Goal: Task Accomplishment & Management: Manage account settings

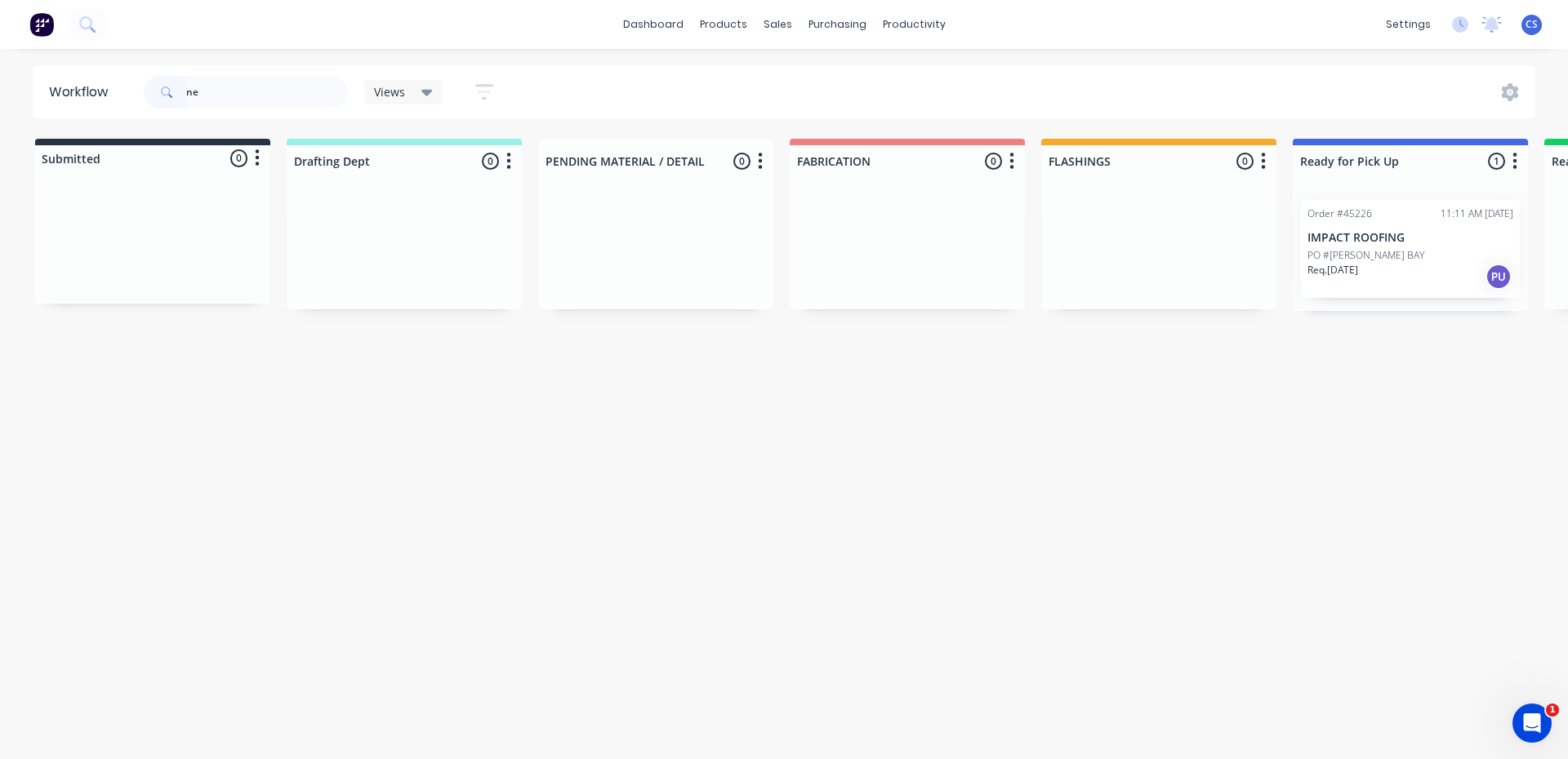
type input "n"
type input "48179"
drag, startPoint x: 573, startPoint y: 758, endPoint x: 1071, endPoint y: 809, distance: 500.6
click at [1071, 661] on html "dashboard products sales purchasing productivity dashboard products Product Cat…" at bounding box center [784, 331] width 1568 height 661
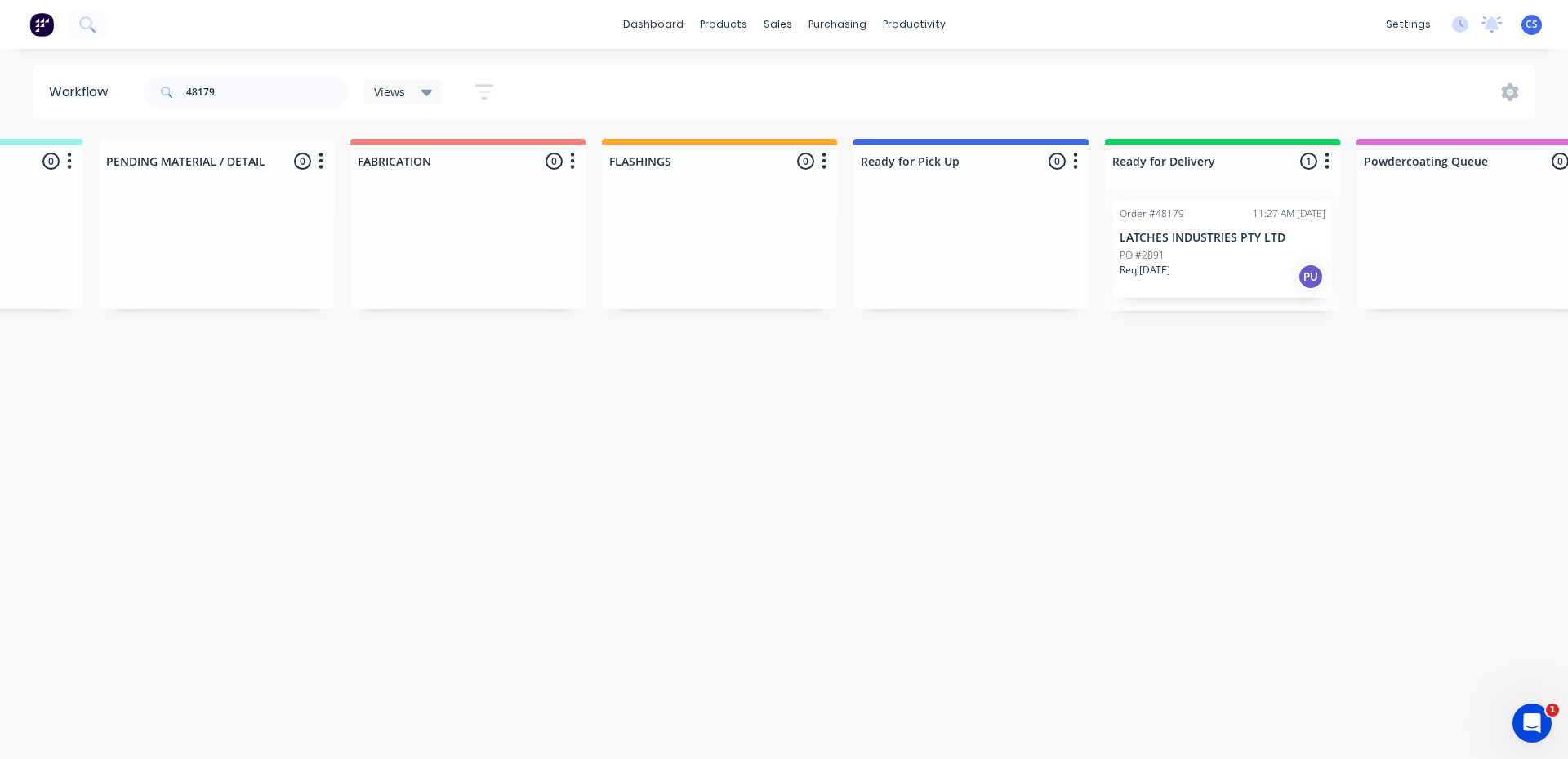
scroll to position [0, 448]
click at [1172, 234] on p "LATCHES INDUSTRIES PTY LTD" at bounding box center [1213, 238] width 206 height 14
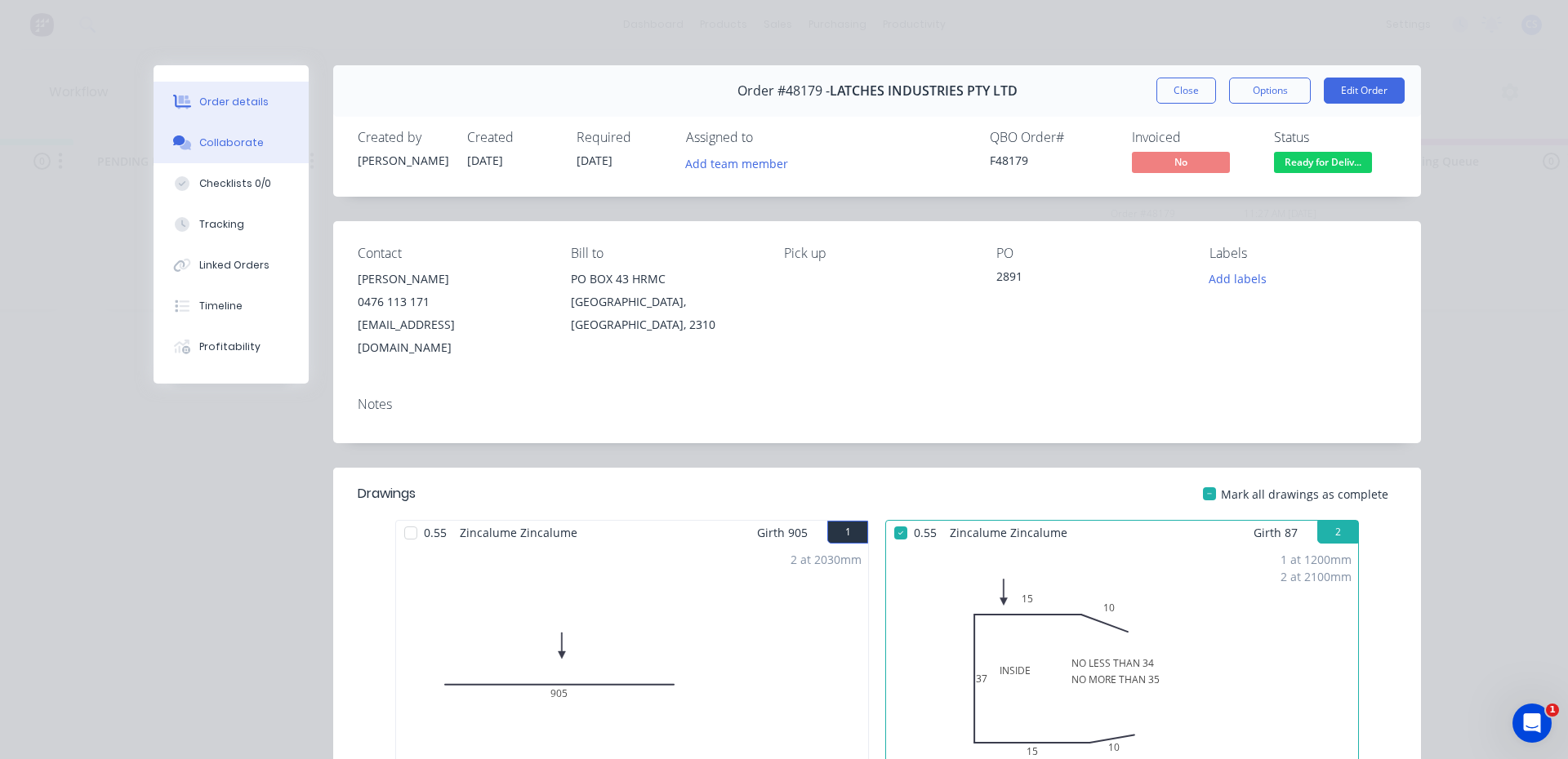
click at [237, 144] on div "Collaborate" at bounding box center [231, 142] width 64 height 15
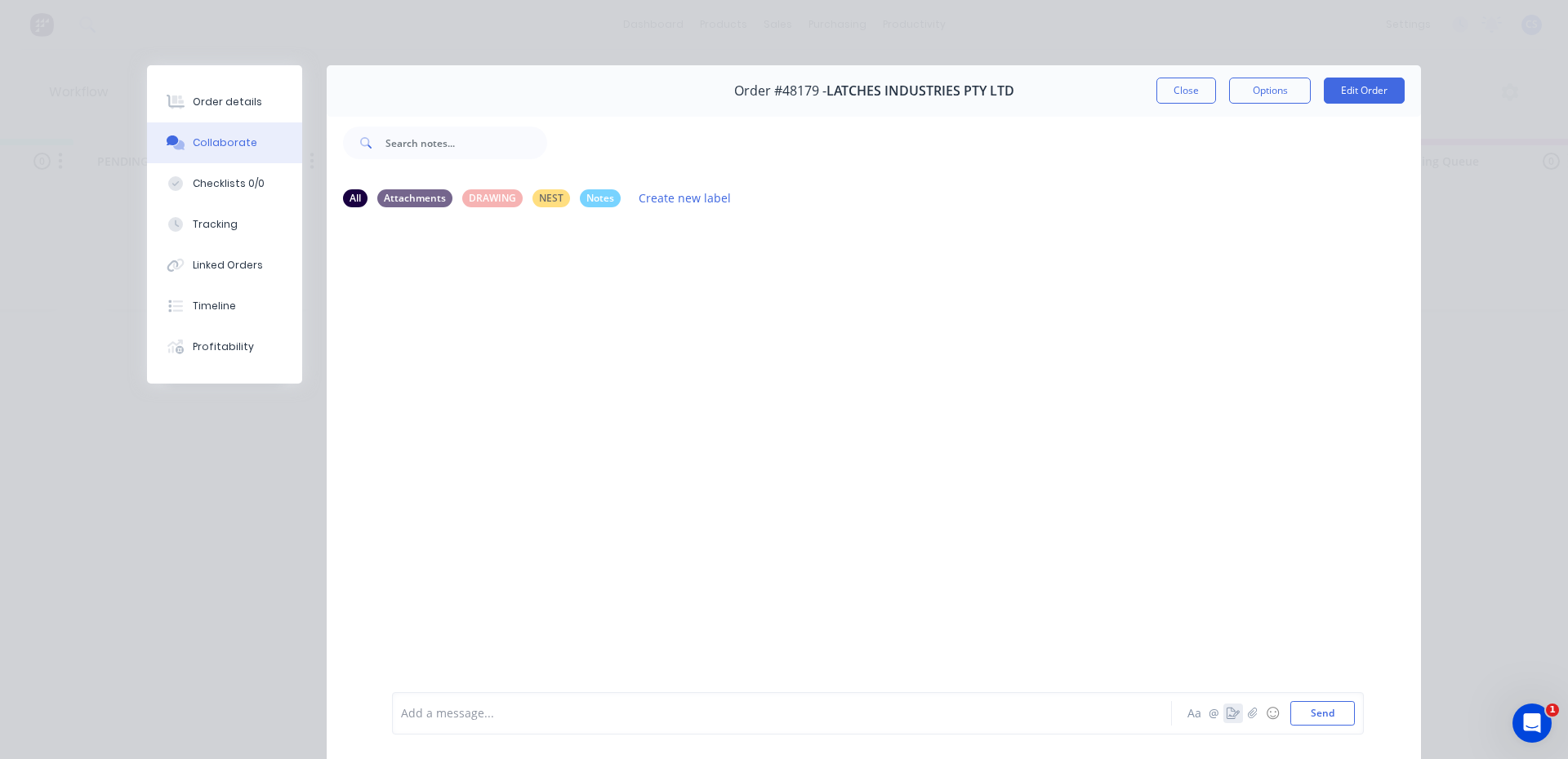
click at [1227, 717] on icon "button" at bounding box center [1233, 712] width 13 height 11
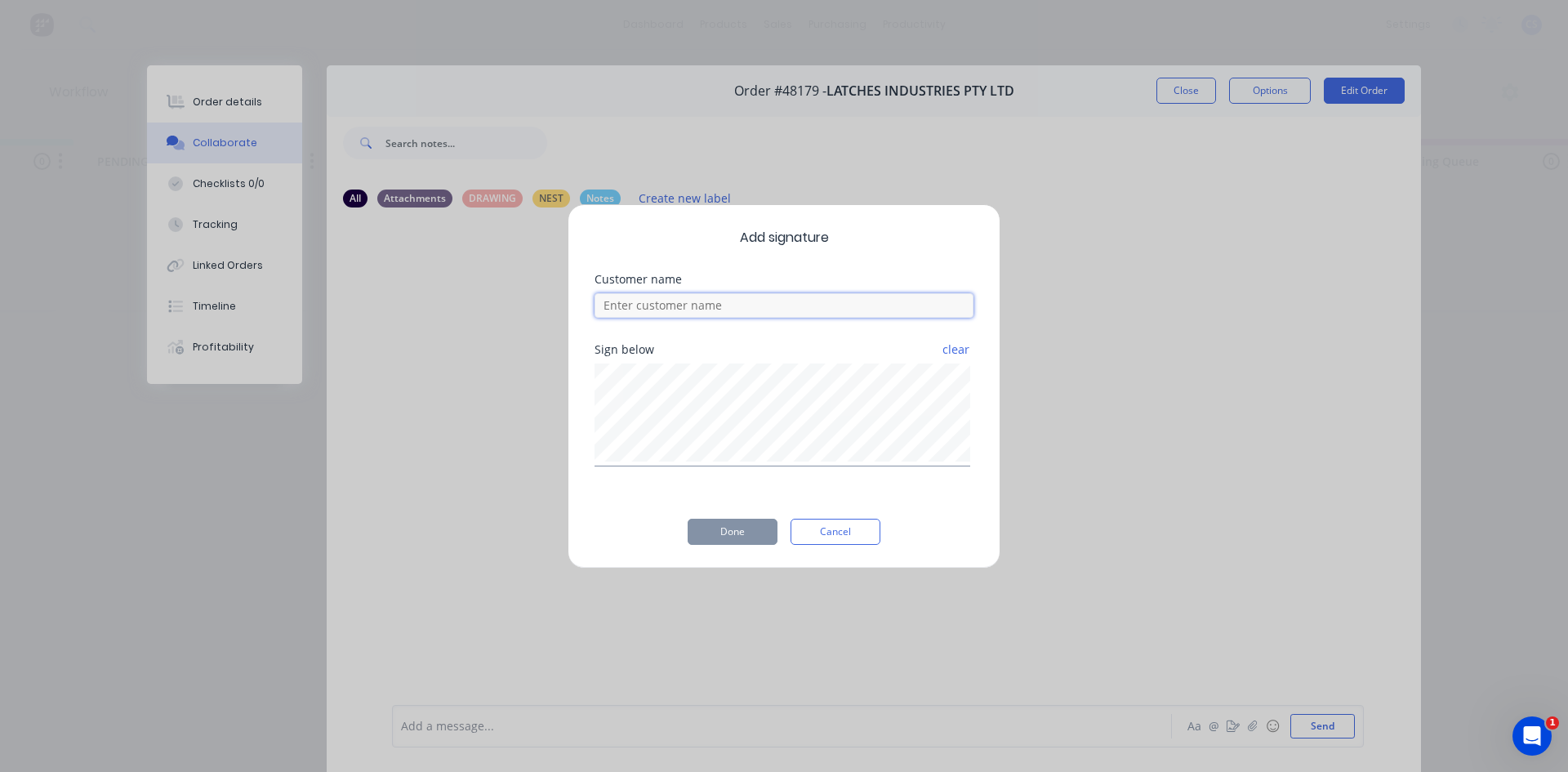
click at [626, 305] on input at bounding box center [784, 305] width 379 height 25
type input "[PERSON_NAME]"
click at [754, 525] on button "Done" at bounding box center [732, 532] width 90 height 26
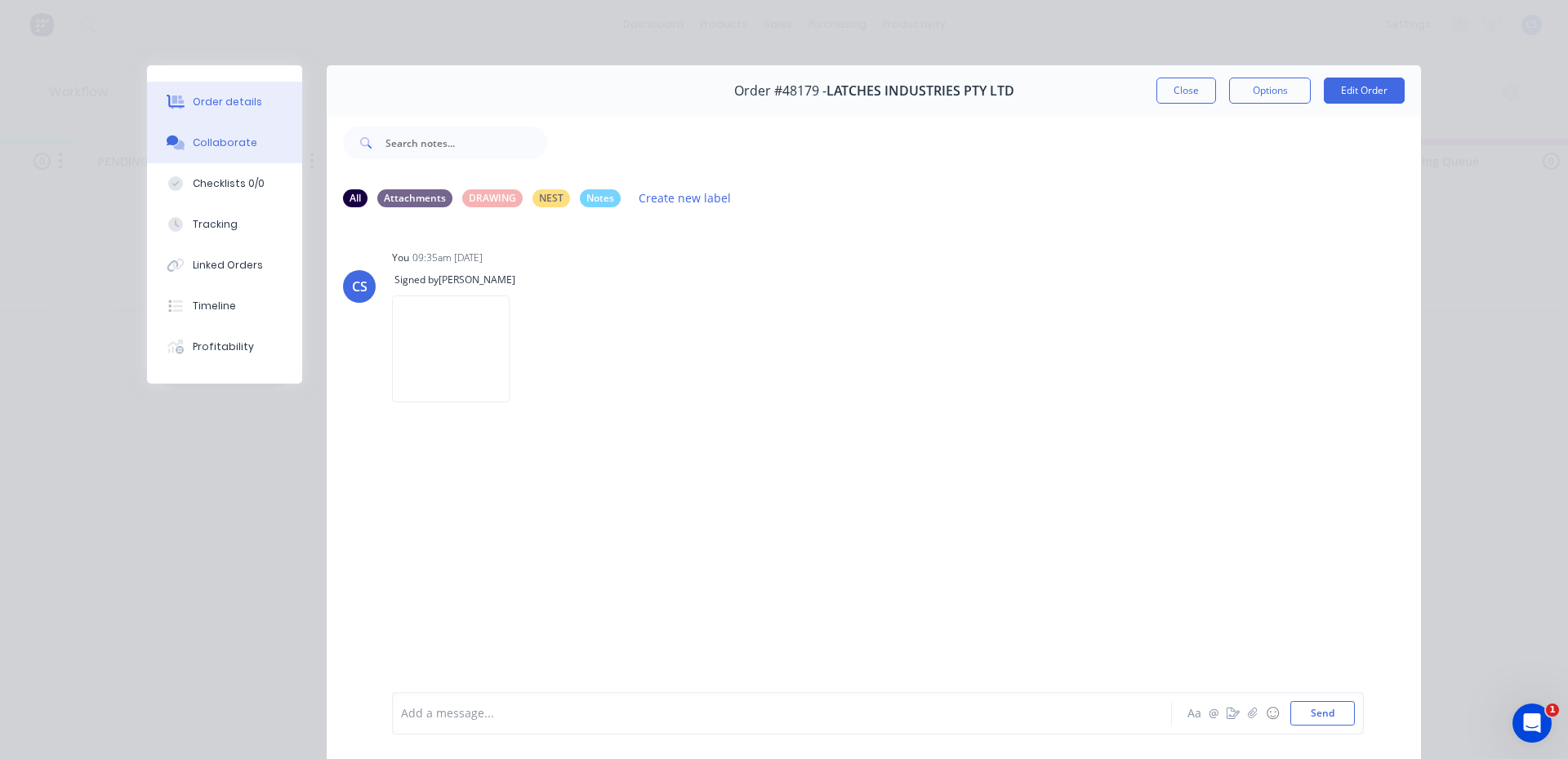
click at [231, 100] on div "Order details" at bounding box center [227, 102] width 70 height 15
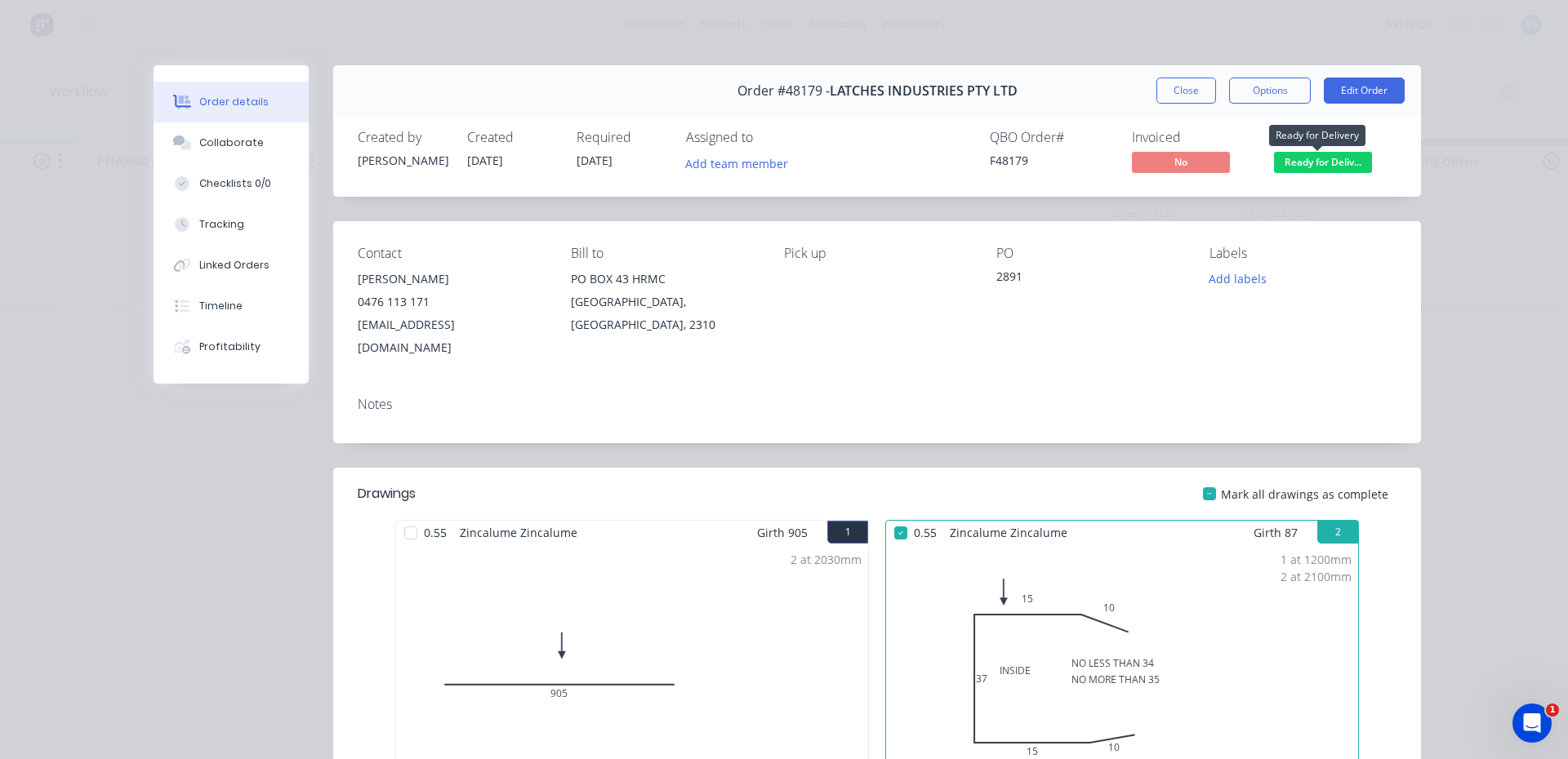
click at [1304, 169] on span "Ready for Deliv..." at bounding box center [1323, 162] width 98 height 20
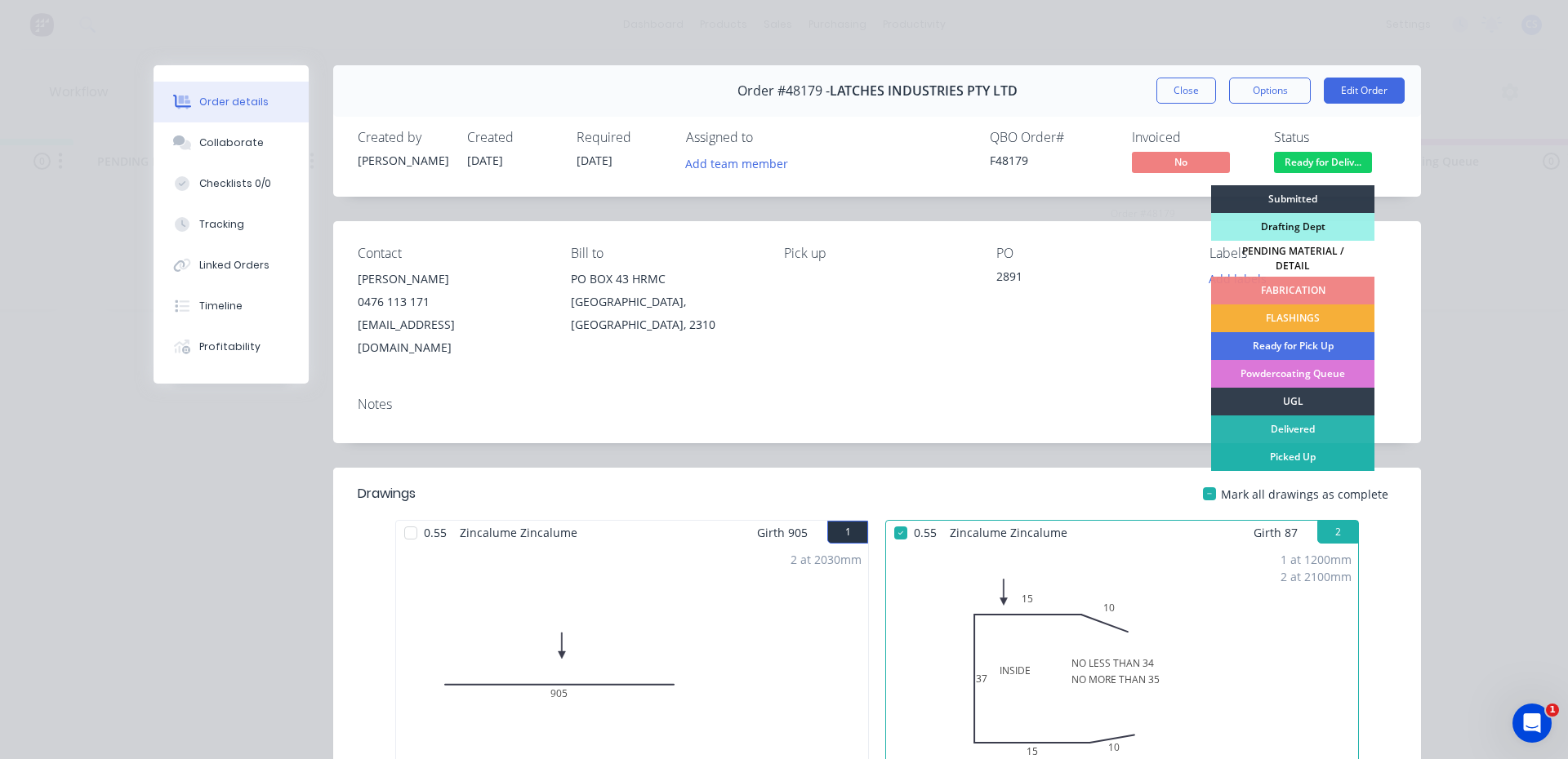
click at [1288, 448] on div "Picked Up" at bounding box center [1293, 457] width 164 height 28
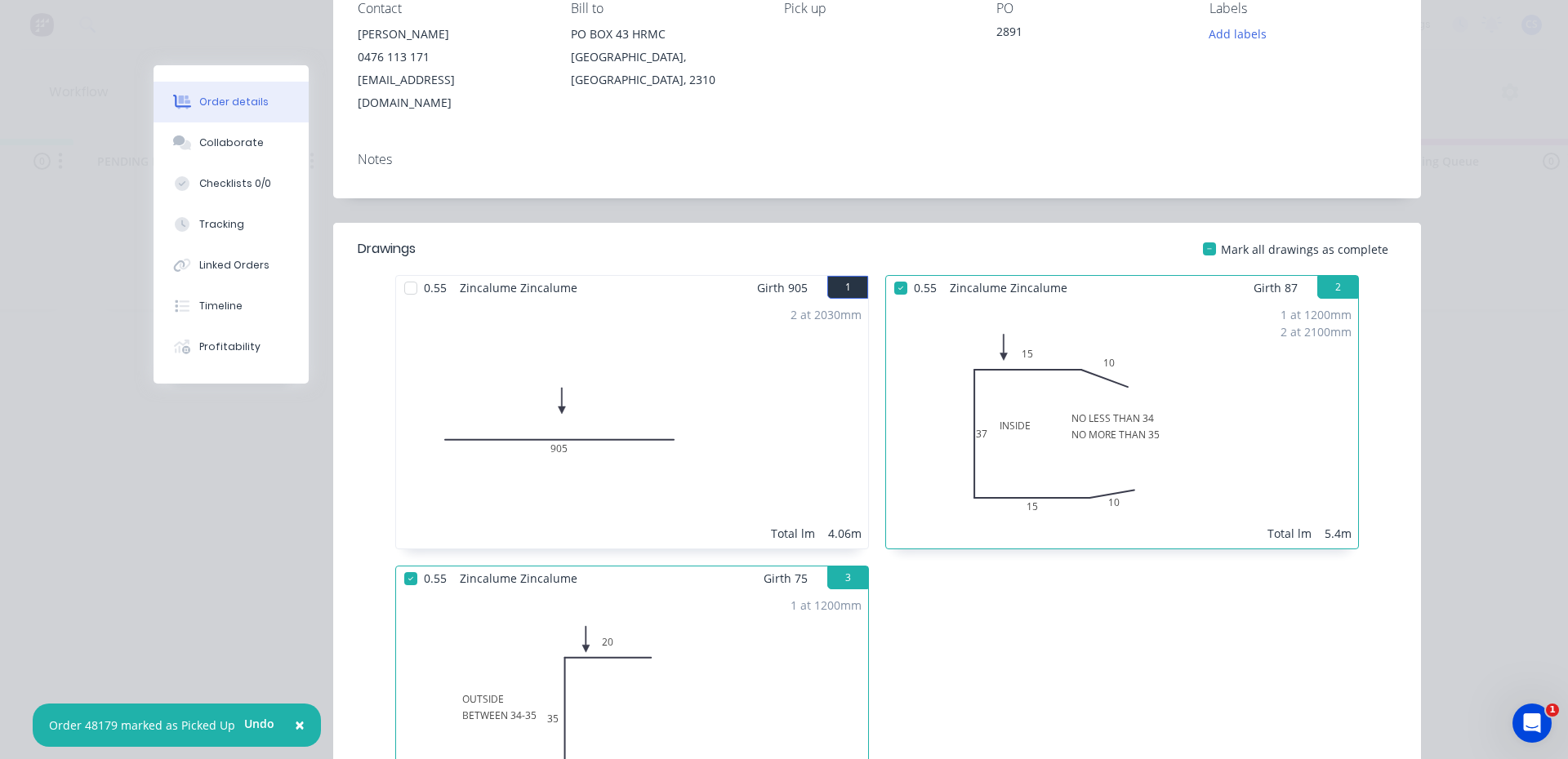
scroll to position [0, 0]
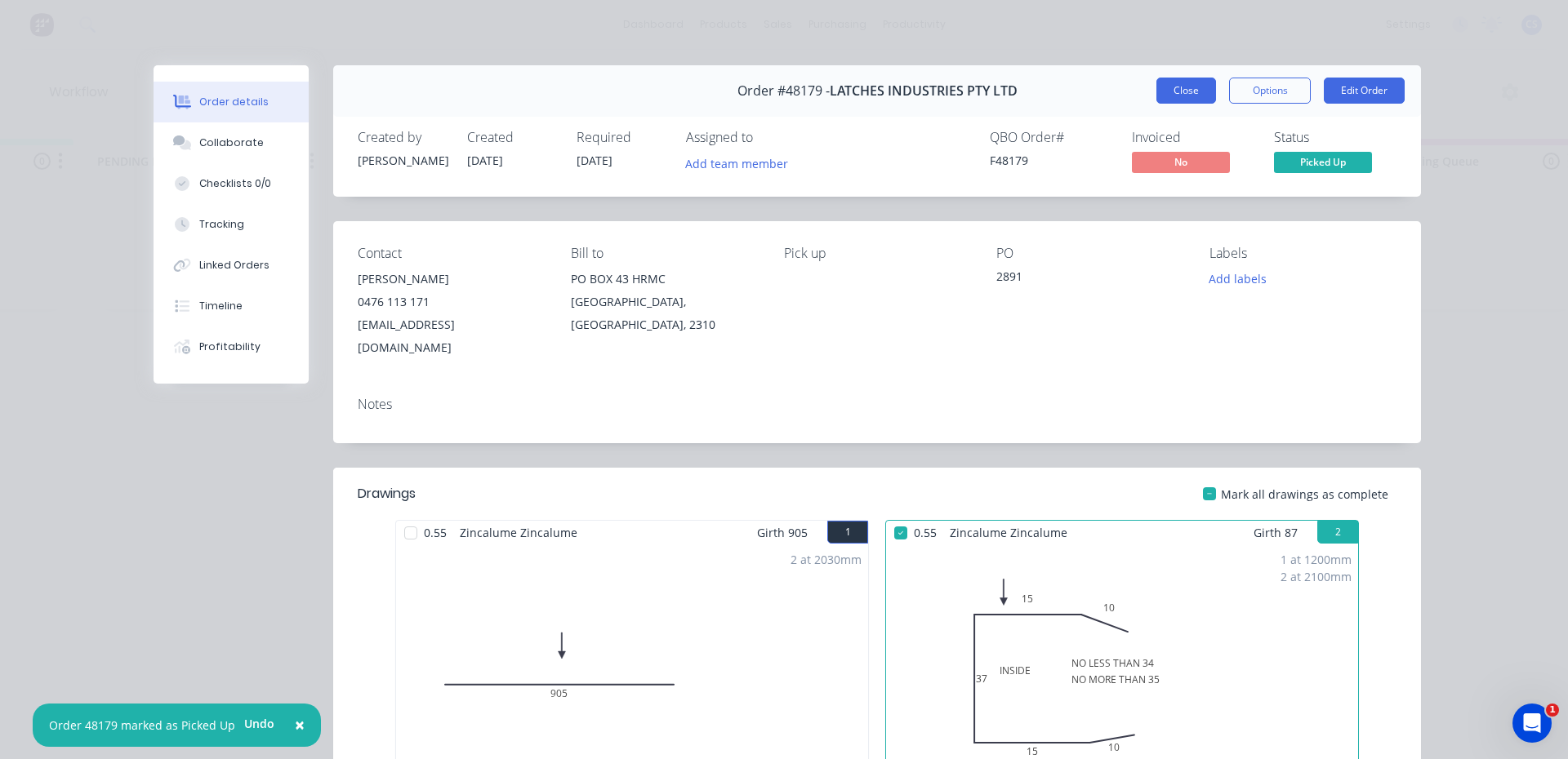
click at [1187, 86] on button "Close" at bounding box center [1186, 91] width 60 height 26
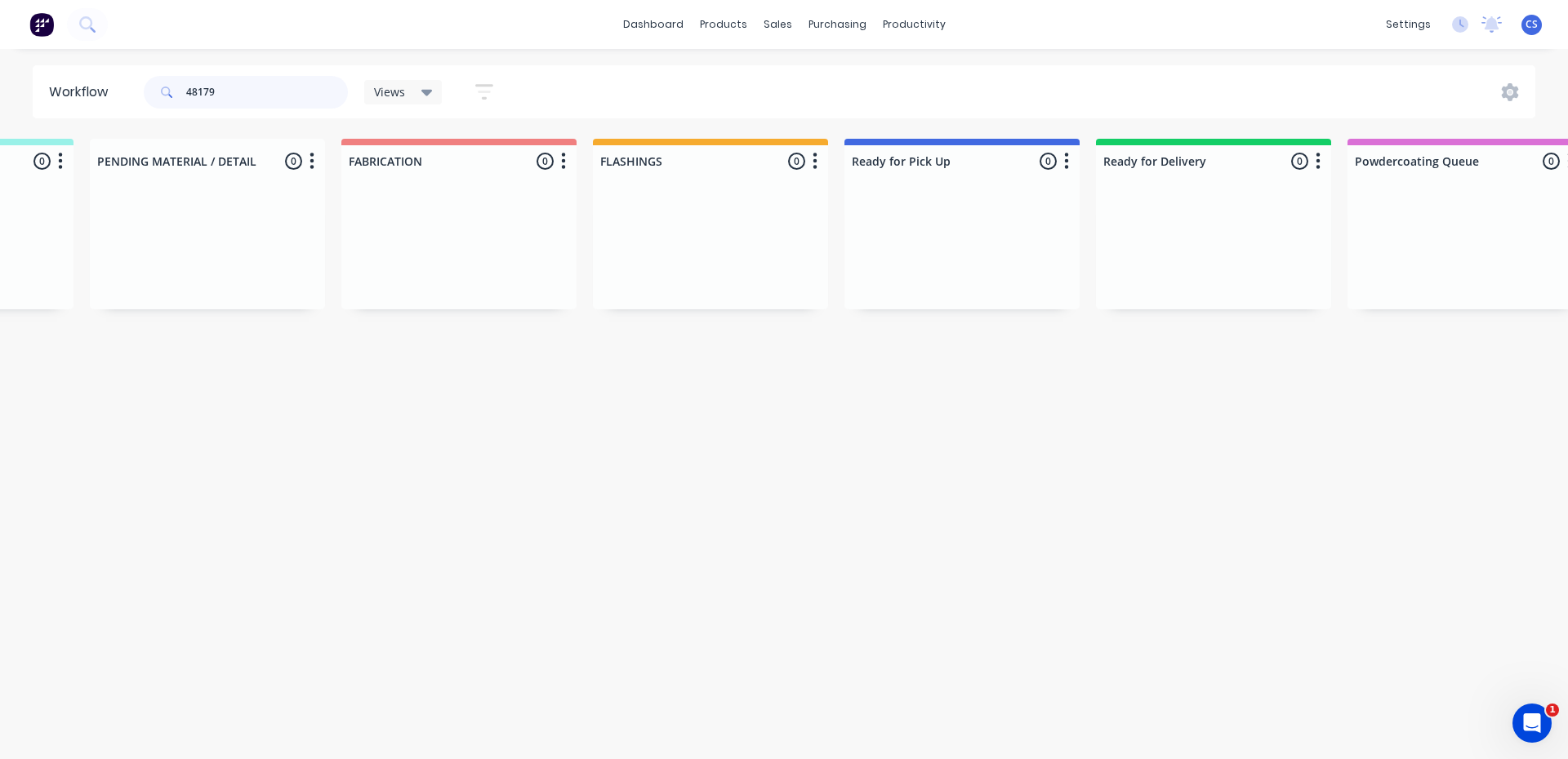
drag, startPoint x: 255, startPoint y: 83, endPoint x: 0, endPoint y: 105, distance: 255.9
click at [0, 104] on div "Workflow 48179 Views Save new view None (Default) edit [PERSON_NAME] edit [PERS…" at bounding box center [784, 91] width 1568 height 53
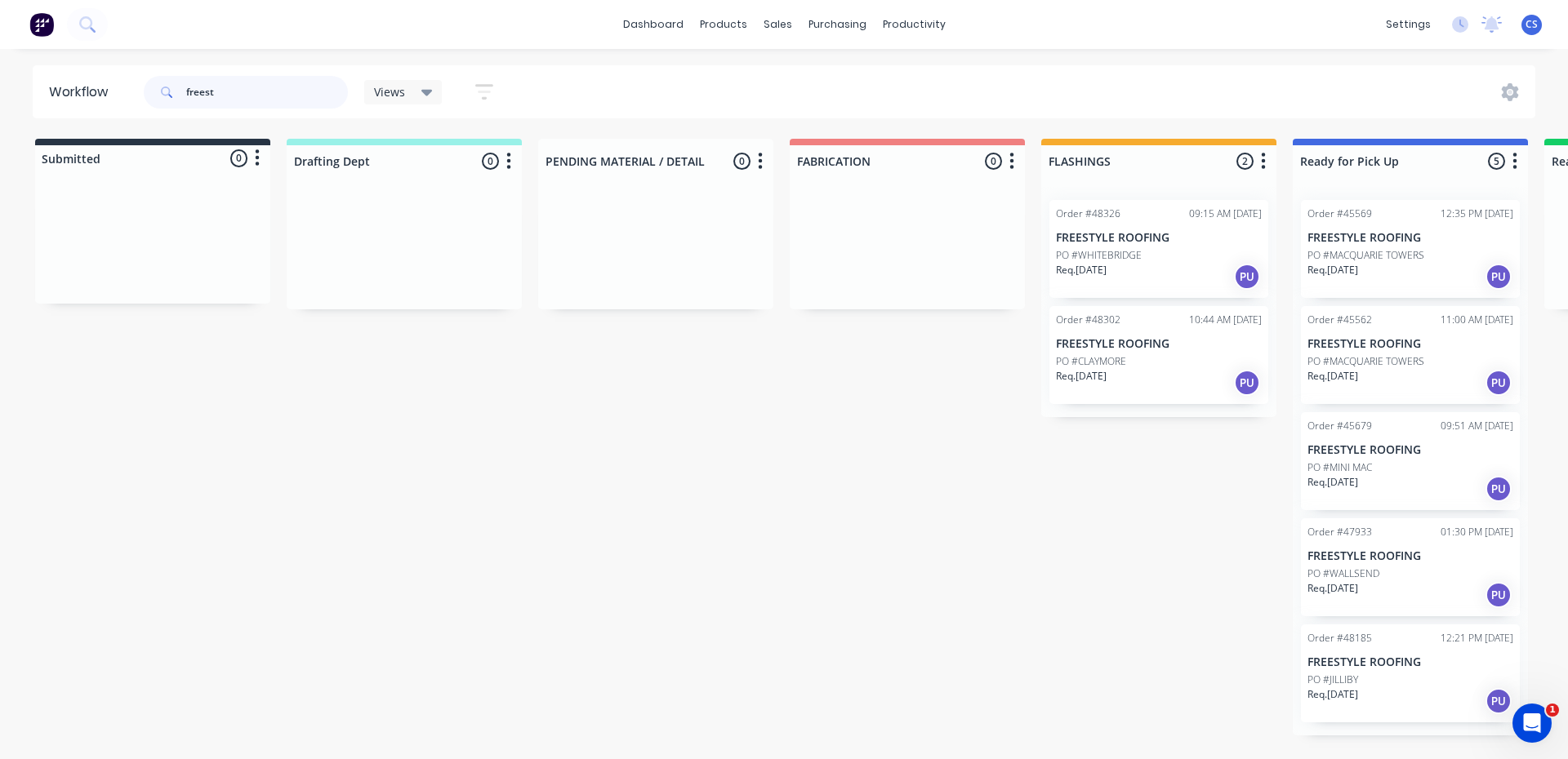
type input "freest"
click at [1353, 573] on p "PO #WALLSEND" at bounding box center [1344, 573] width 72 height 15
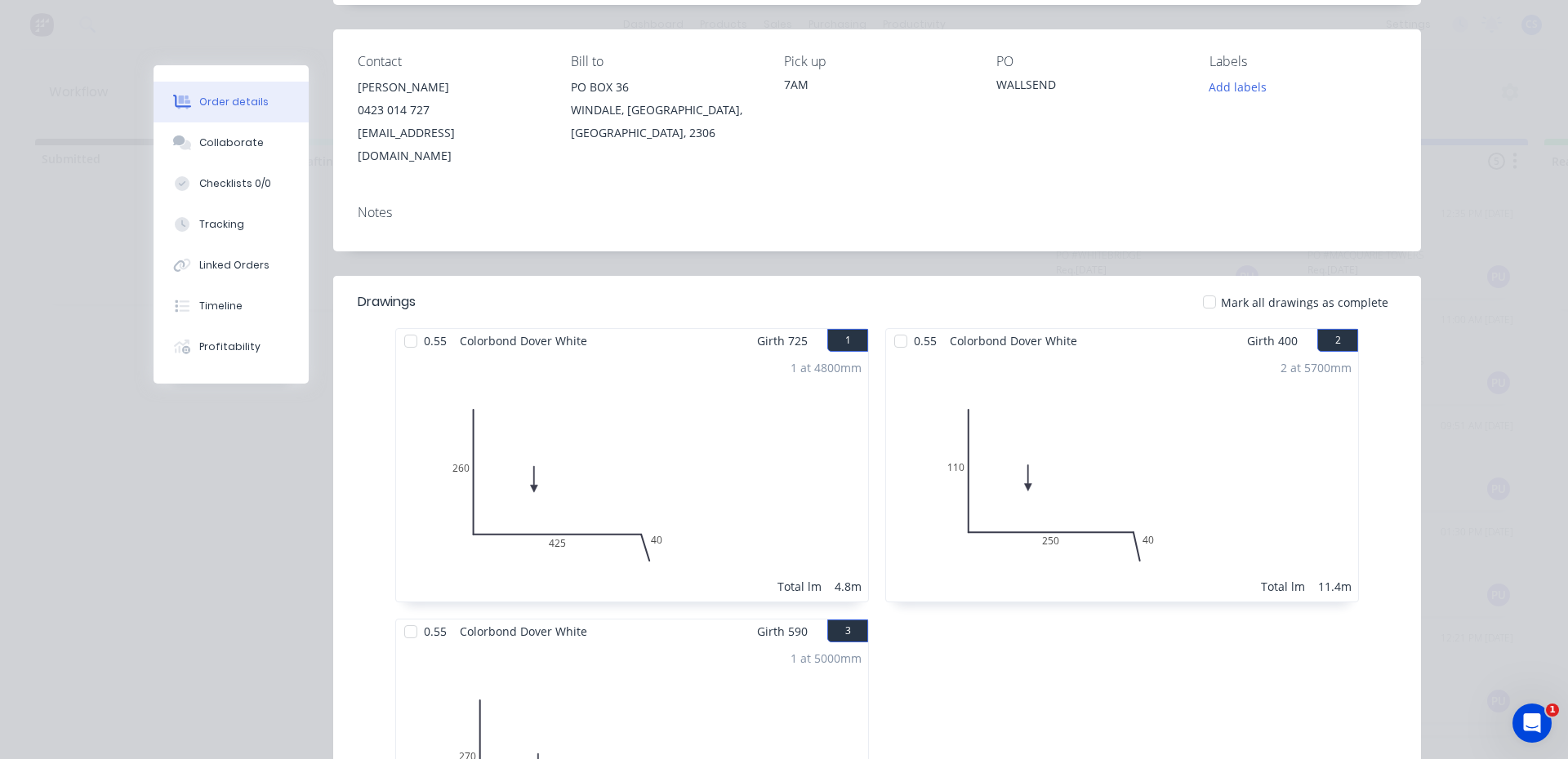
scroll to position [244, 0]
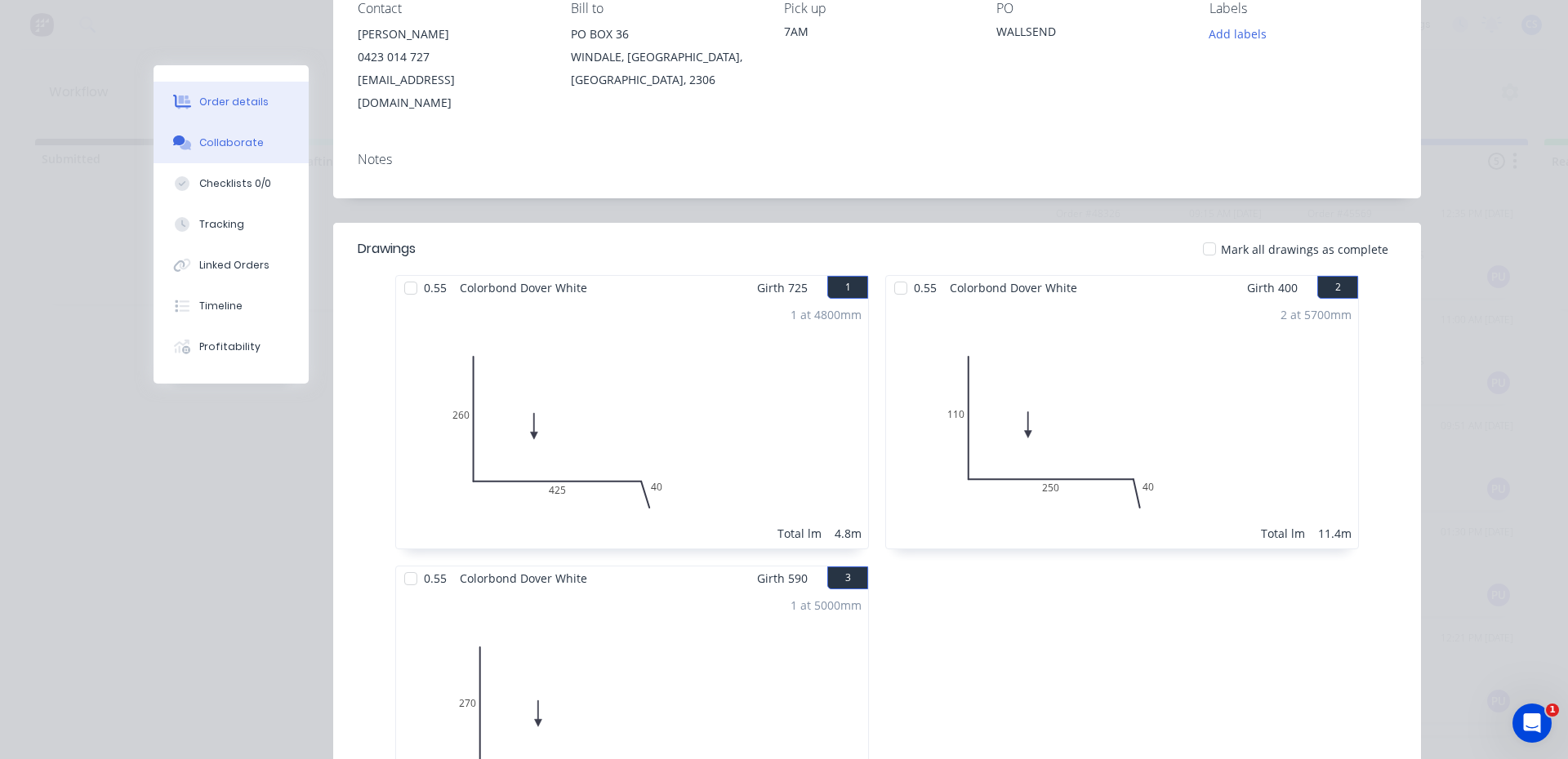
click at [210, 141] on div "Collaborate" at bounding box center [231, 142] width 64 height 15
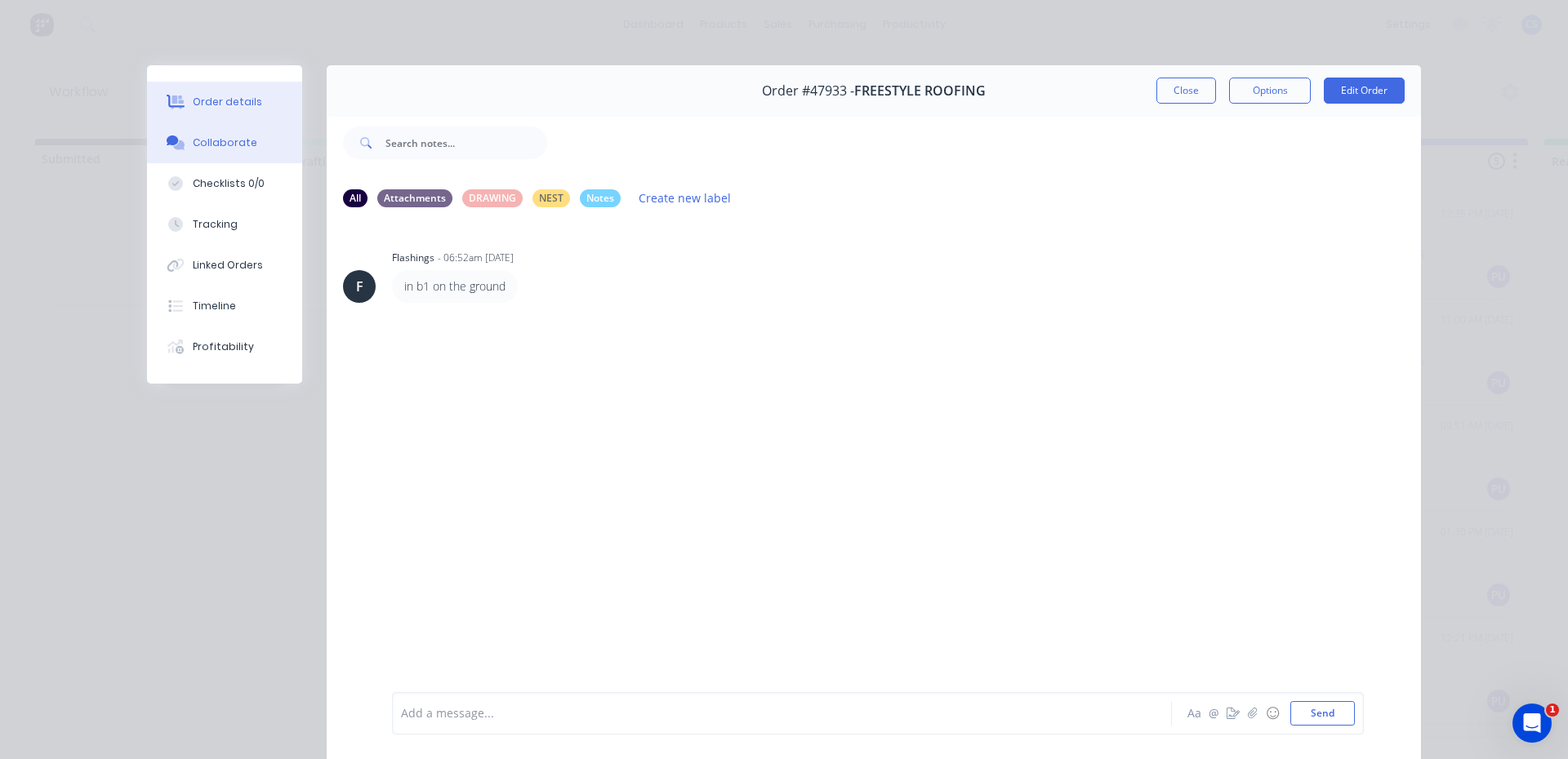
click at [210, 107] on div "Order details" at bounding box center [227, 102] width 70 height 15
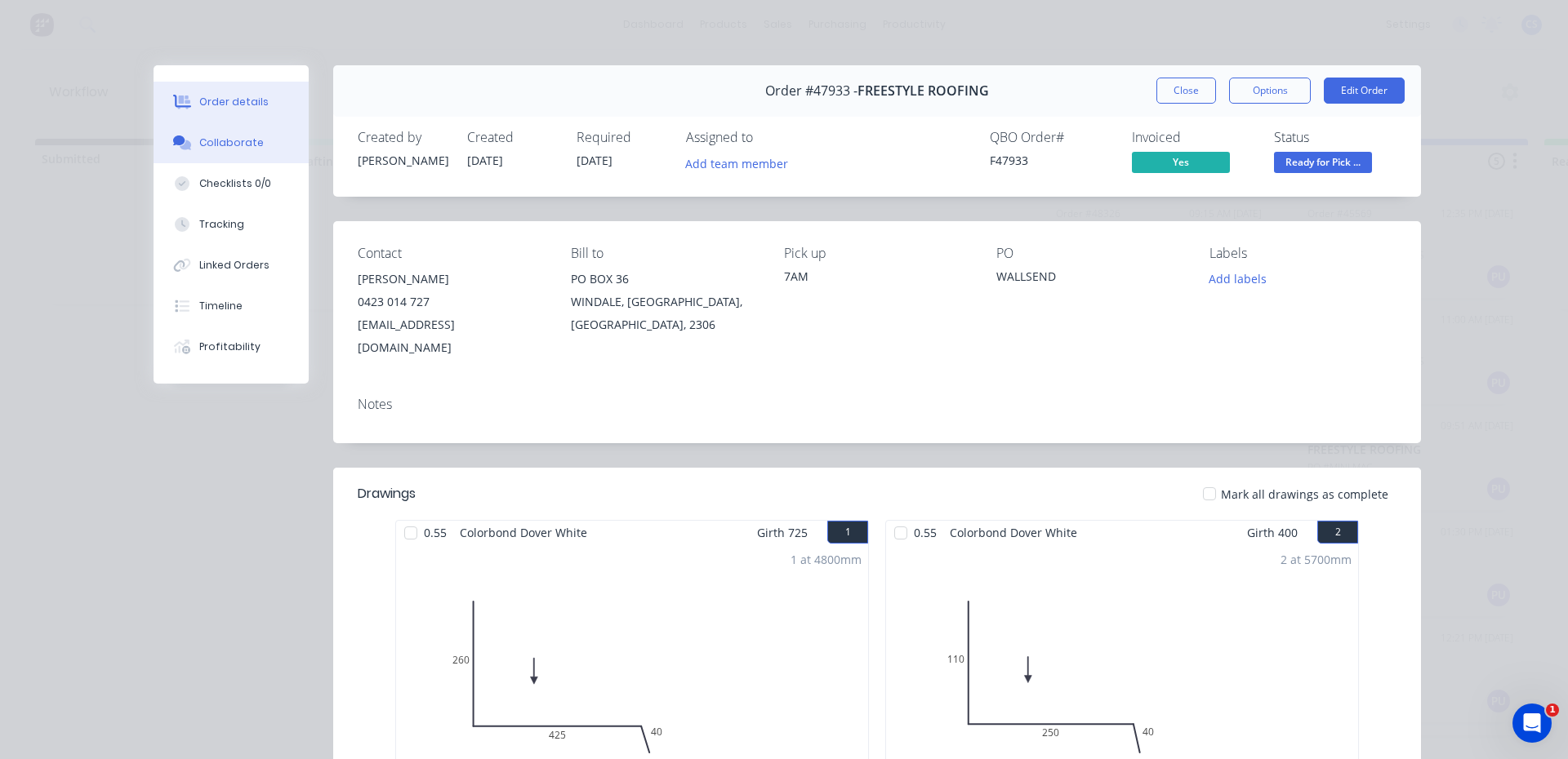
click at [217, 145] on div "Collaborate" at bounding box center [231, 142] width 64 height 15
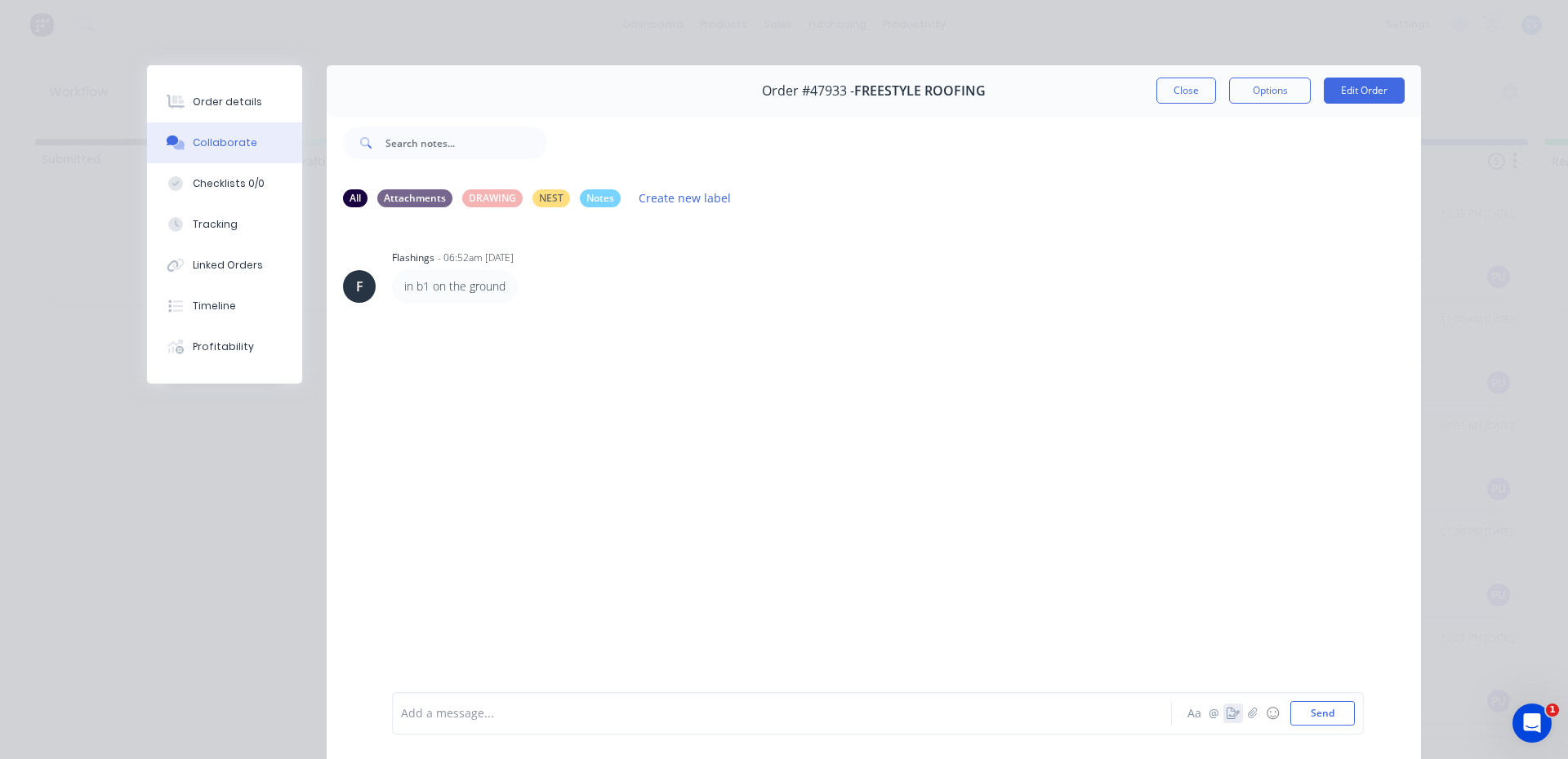
click at [1227, 712] on icon "button" at bounding box center [1233, 712] width 13 height 11
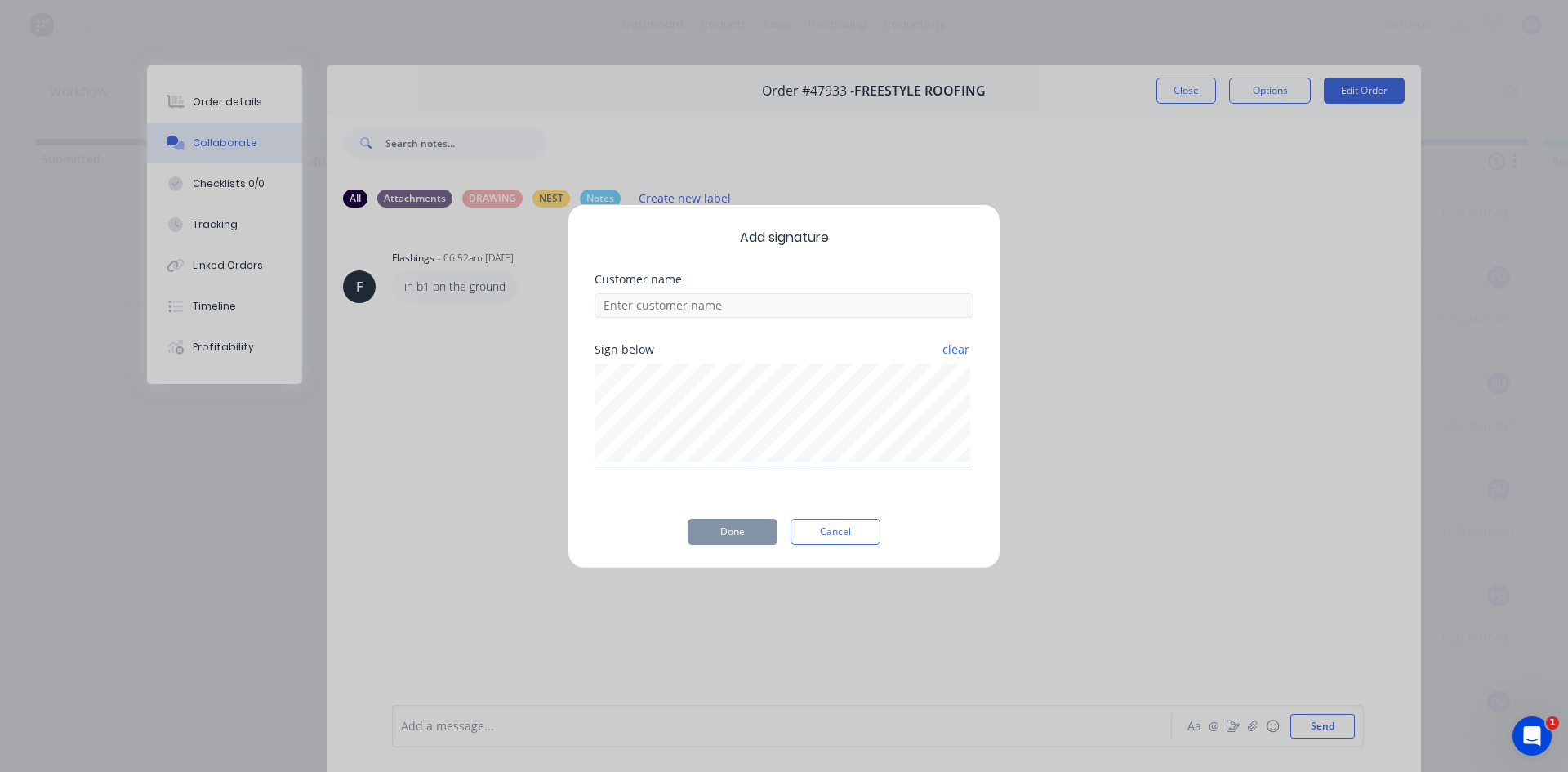
click at [730, 320] on div "Customer name" at bounding box center [784, 309] width 379 height 70
click at [735, 310] on input at bounding box center [784, 305] width 379 height 25
type input "[PERSON_NAME]"
click at [764, 538] on button "Done" at bounding box center [732, 532] width 90 height 26
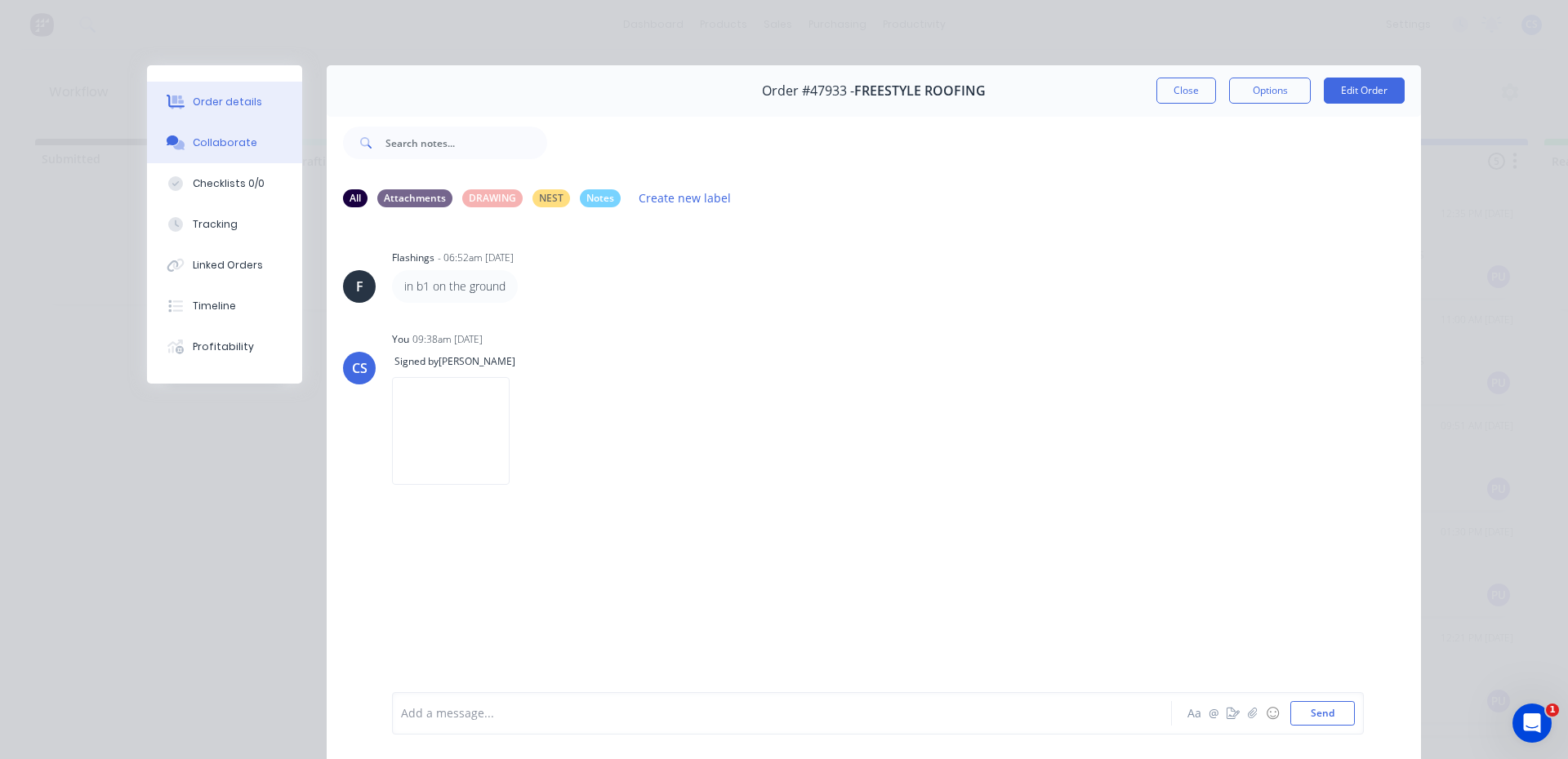
click at [227, 106] on div "Order details" at bounding box center [227, 102] width 70 height 15
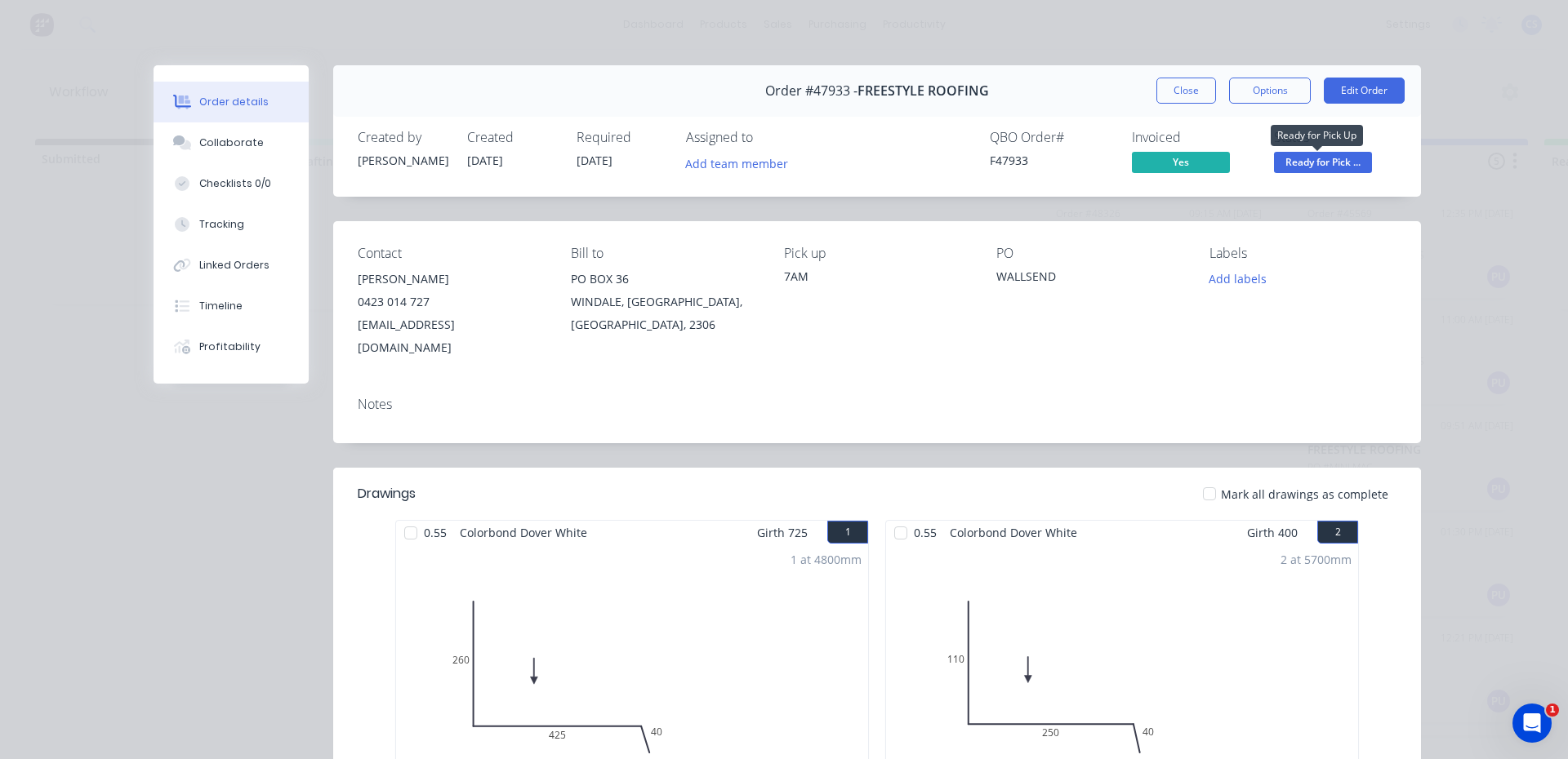
click at [1275, 163] on span "Ready for Pick ..." at bounding box center [1323, 162] width 98 height 20
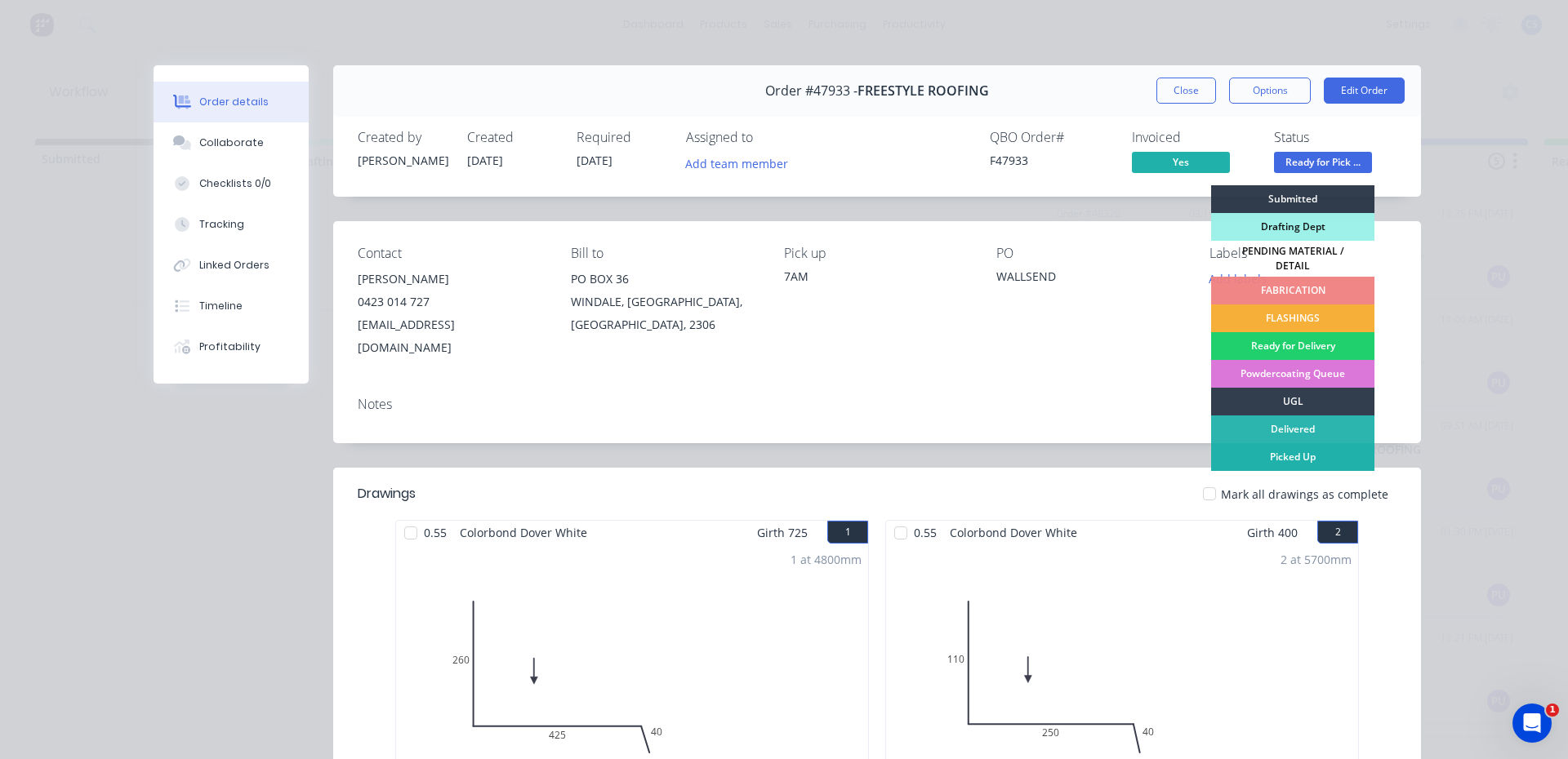
click at [1249, 449] on div "Picked Up" at bounding box center [1293, 457] width 164 height 28
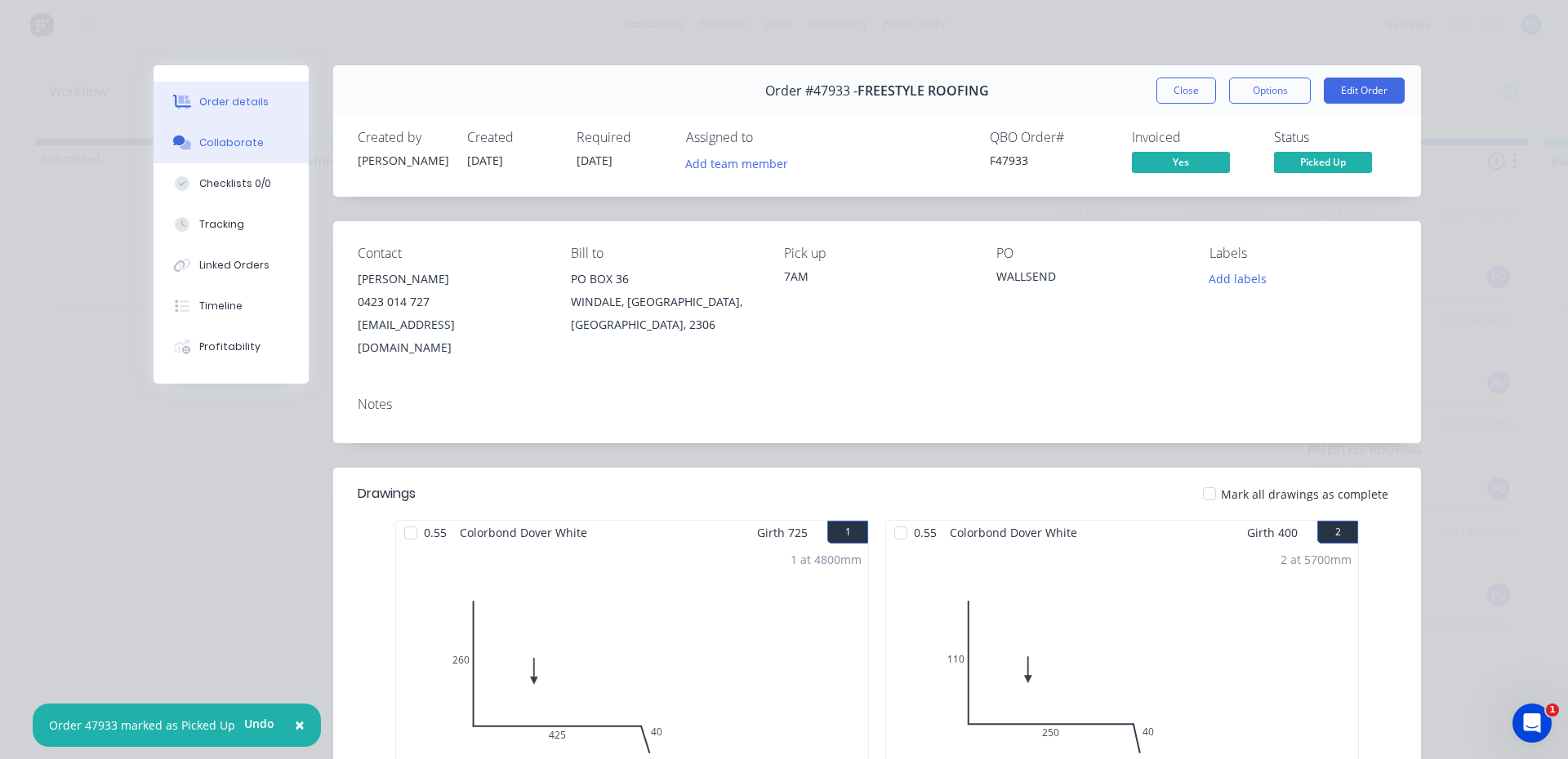
click at [244, 133] on button "Collaborate" at bounding box center [231, 142] width 155 height 40
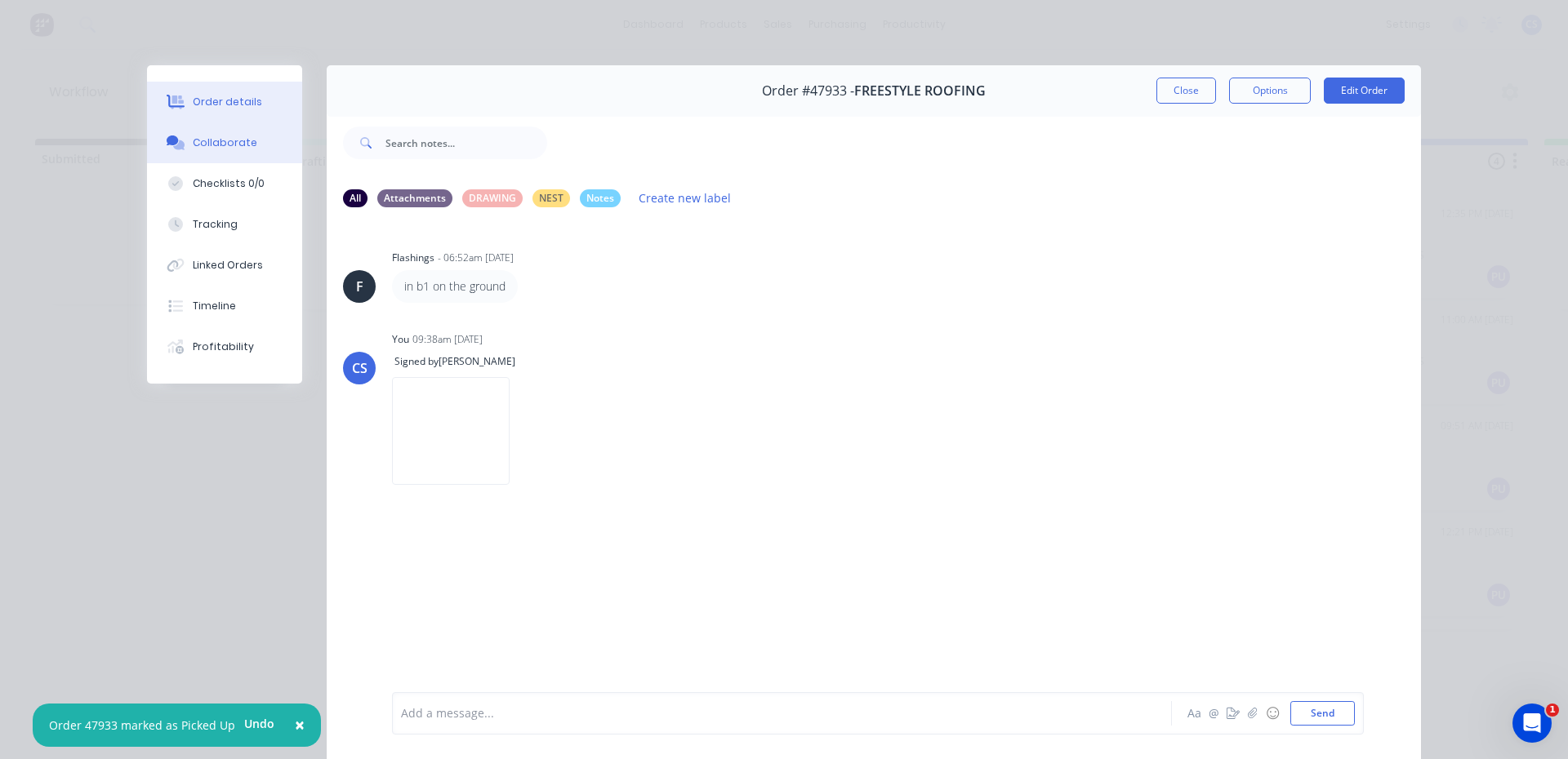
click at [193, 102] on div "Order details" at bounding box center [227, 102] width 70 height 15
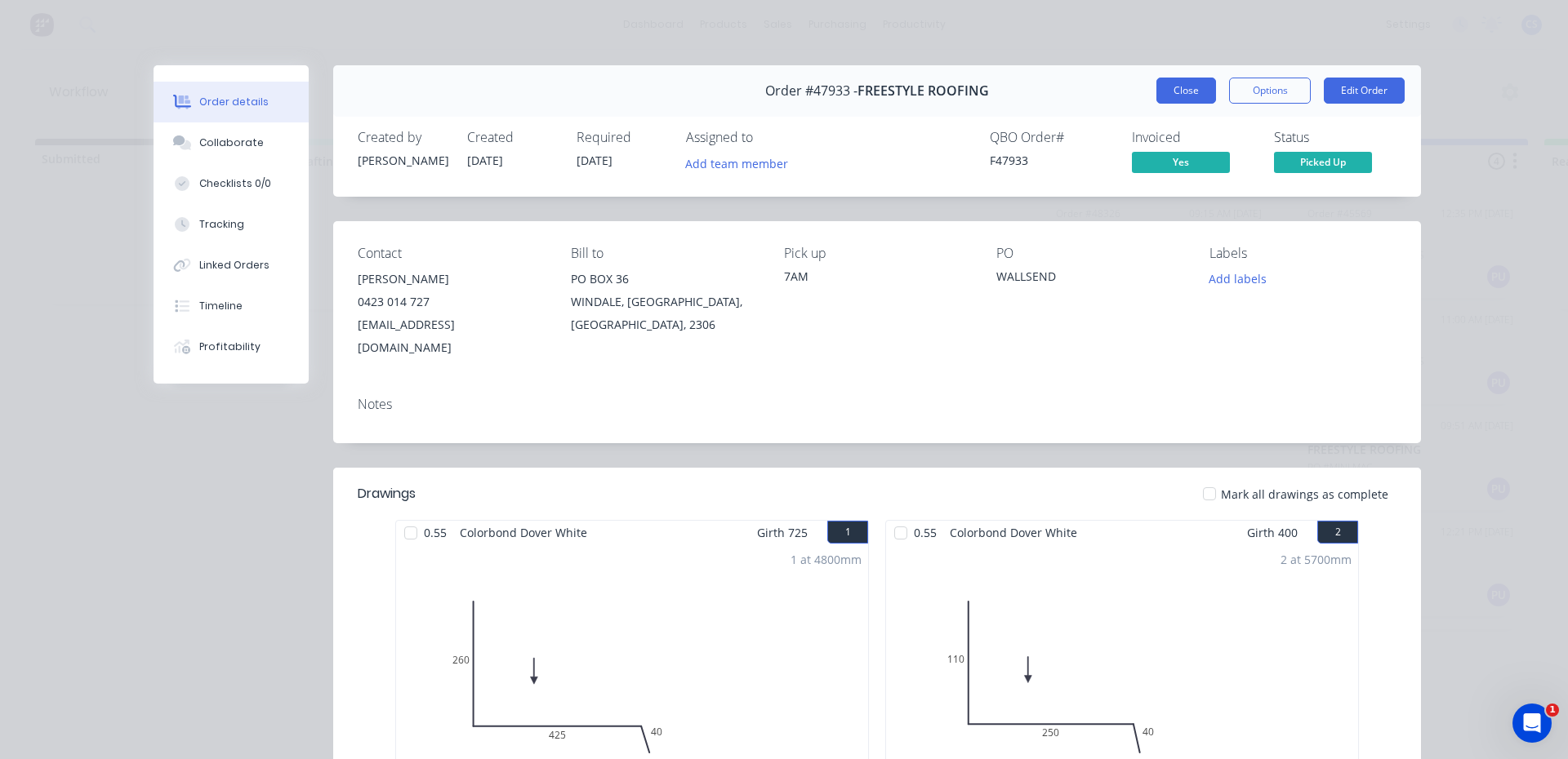
click at [1163, 93] on button "Close" at bounding box center [1186, 91] width 60 height 26
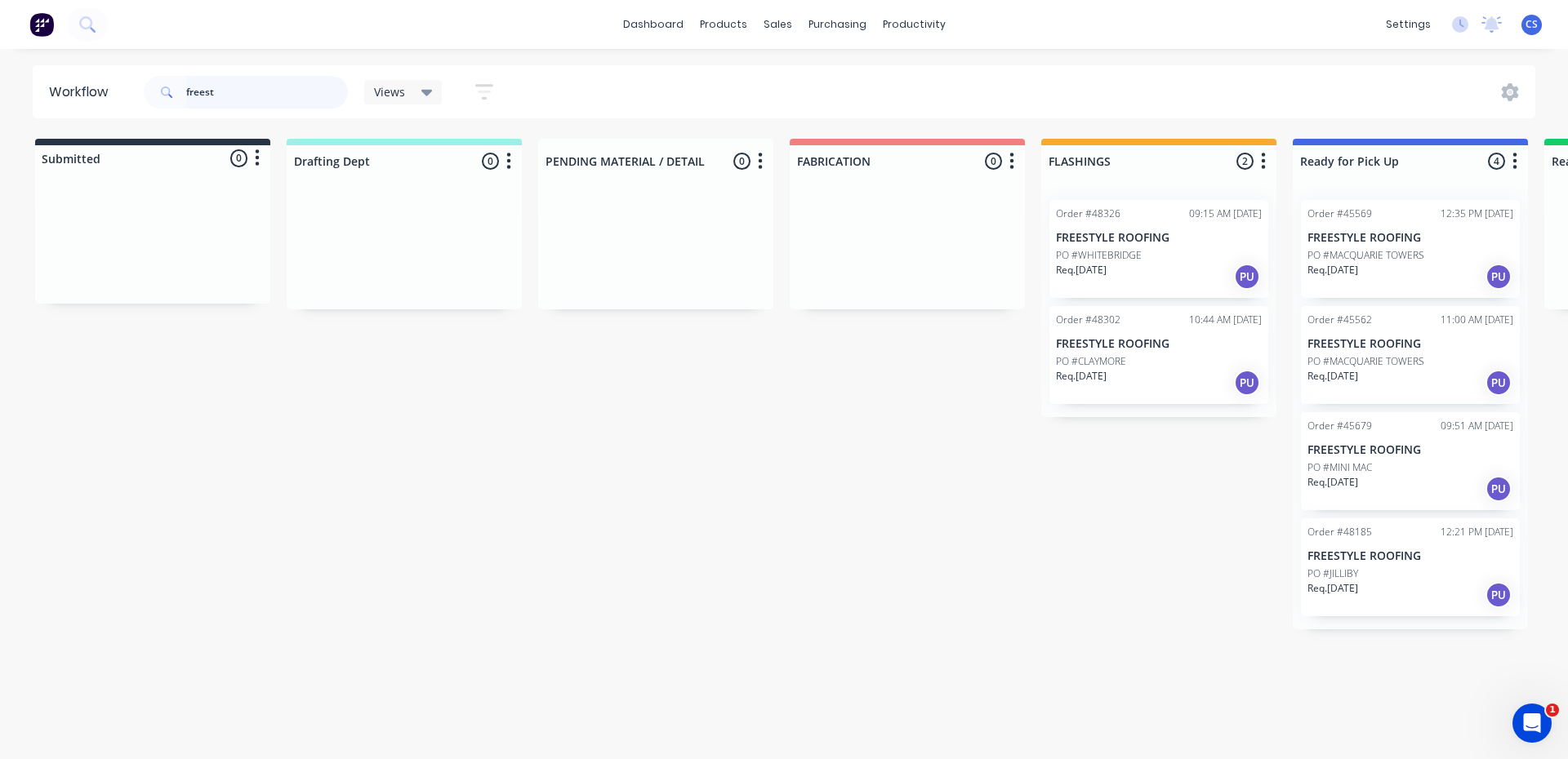
click at [116, 112] on header "Workflow freest Views Save new view None (Default) edit [PERSON_NAME] edit [PER…" at bounding box center [784, 91] width 1503 height 53
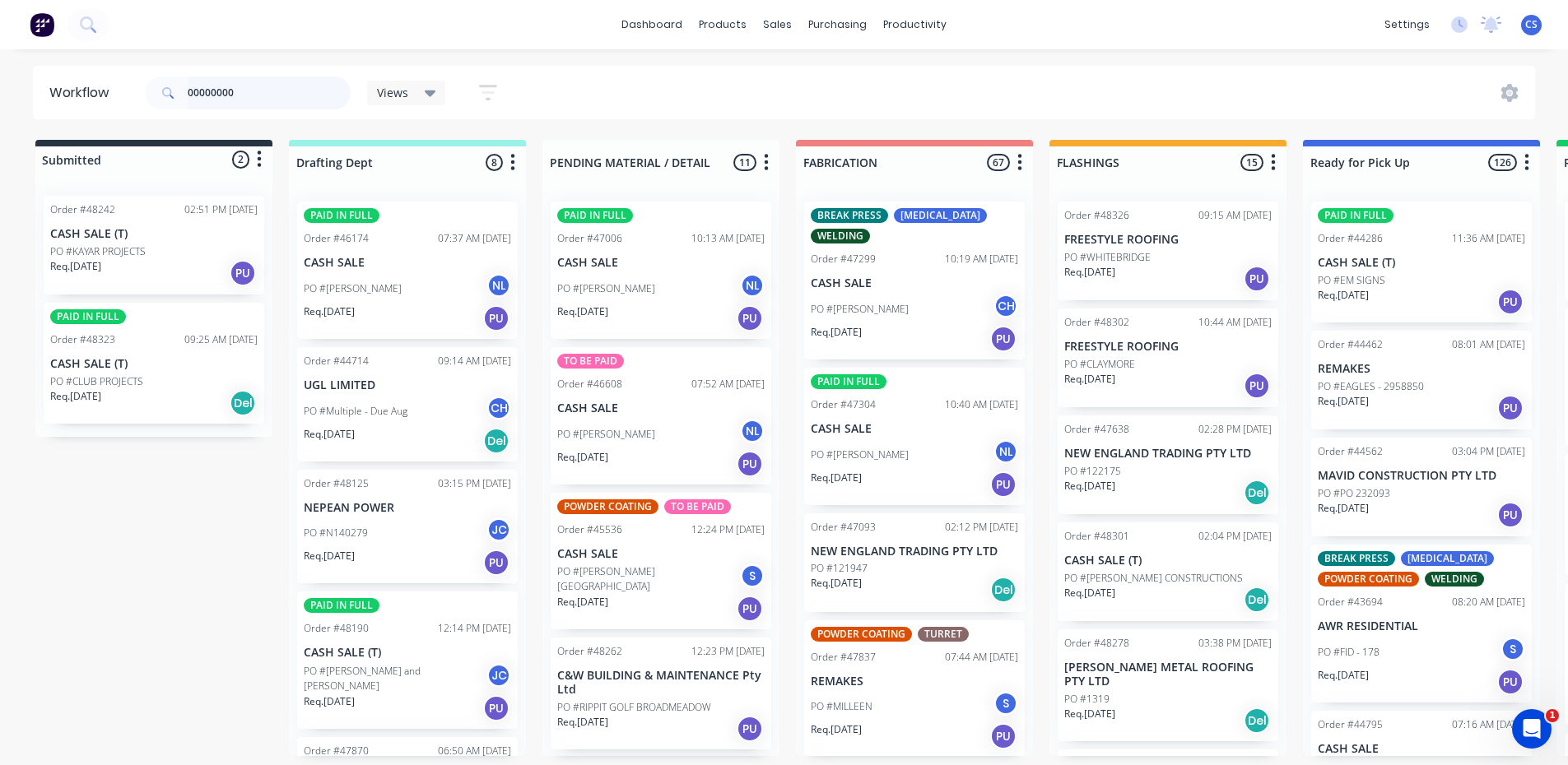
type input "00000000"
